Goal: Navigation & Orientation: Find specific page/section

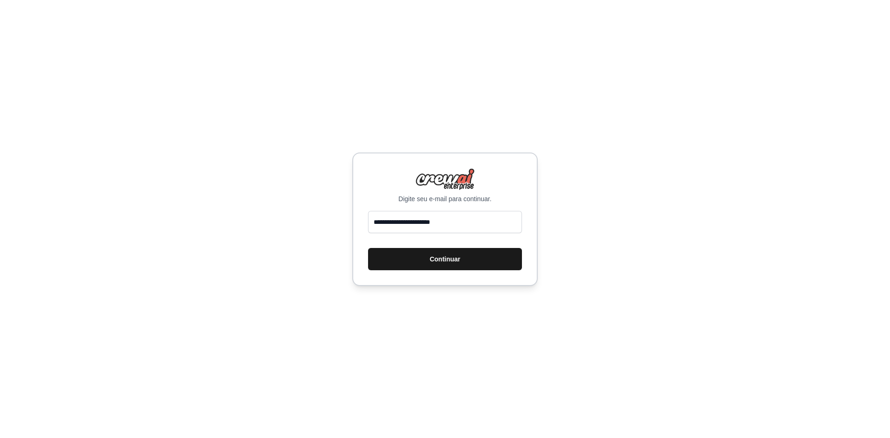
click at [461, 252] on button "Continuar" at bounding box center [445, 259] width 154 height 22
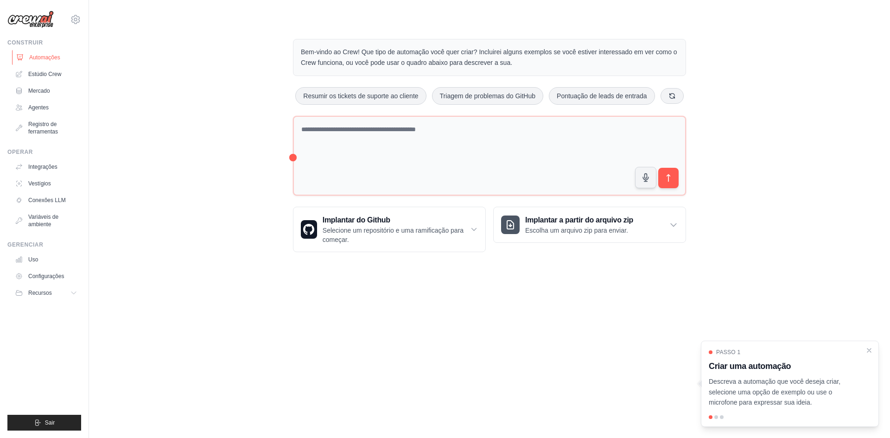
click at [54, 59] on font "Automações" at bounding box center [44, 57] width 31 height 6
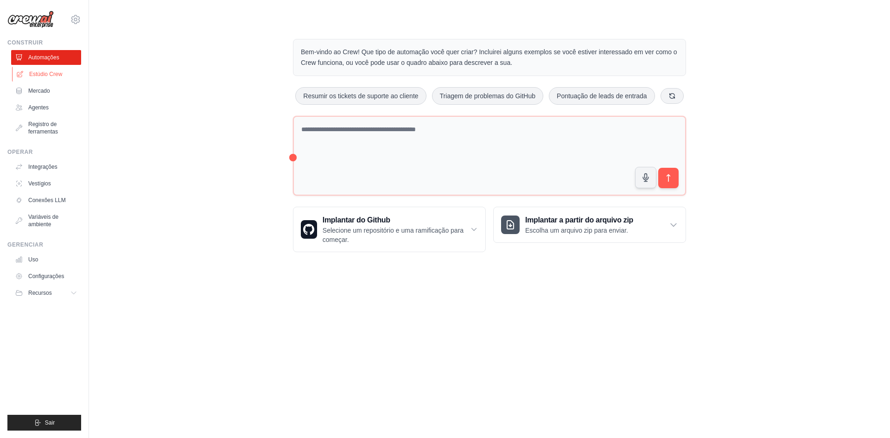
click at [53, 75] on font "Estúdio Crew" at bounding box center [45, 74] width 33 height 6
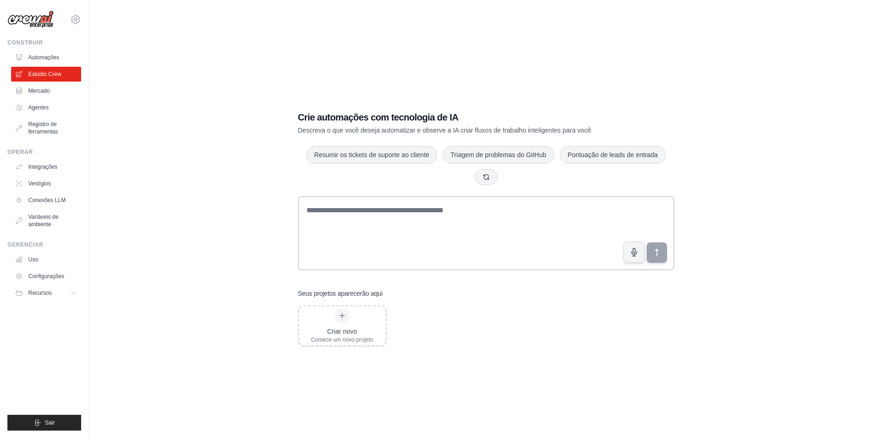
click at [39, 22] on img at bounding box center [30, 20] width 46 height 18
